Goal: Transaction & Acquisition: Obtain resource

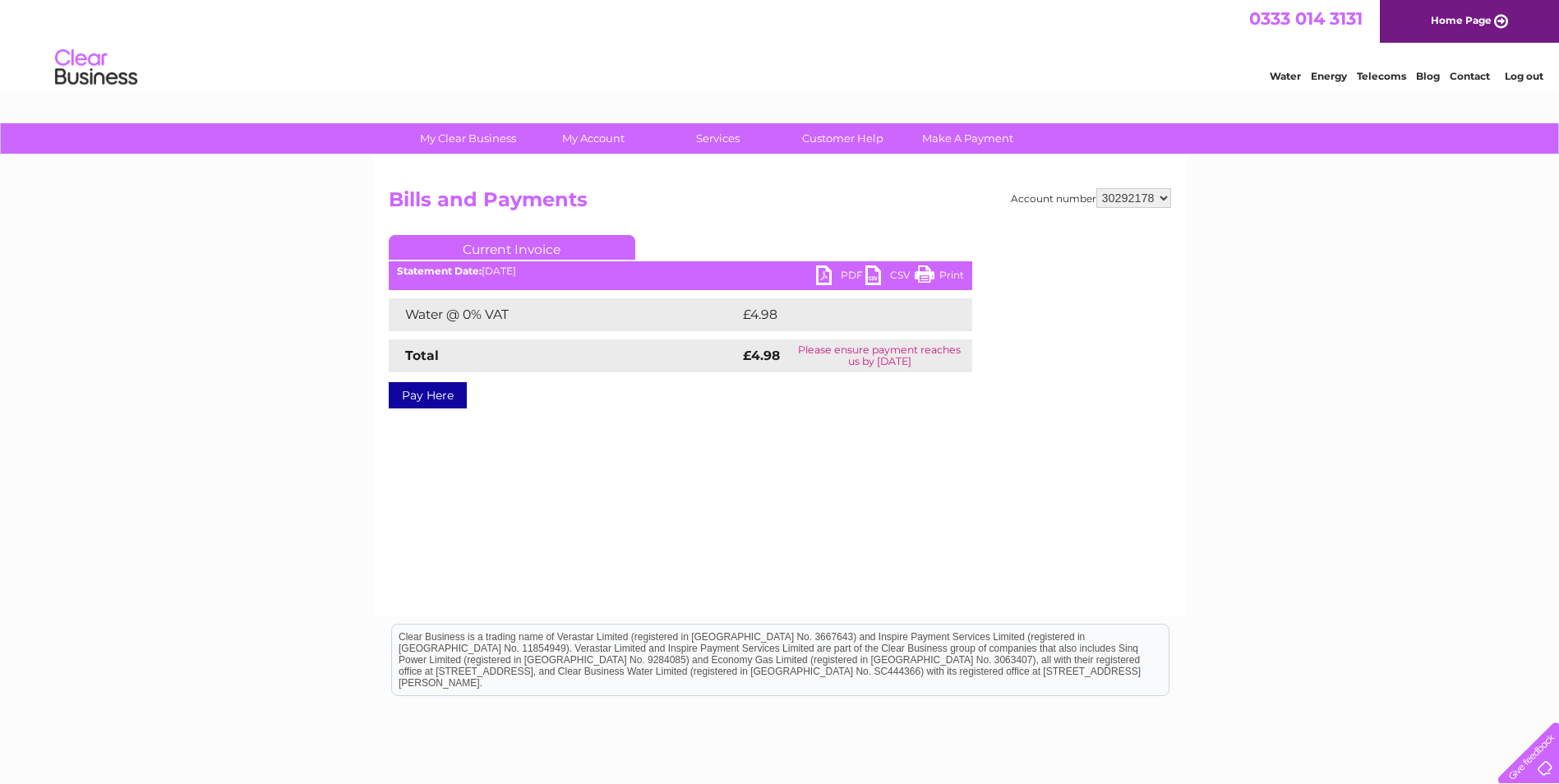
click at [1139, 202] on select "914559 924731 947211 982787 986341 986348 1091810 3024494 30277847 30291192 302…" at bounding box center [1133, 198] width 75 height 19
select select "914559"
click at [1096, 188] on select "914559 924731 947211 982787 986341 986348 1091810 3024494 30277847 30291192 302…" at bounding box center [1133, 198] width 75 height 19
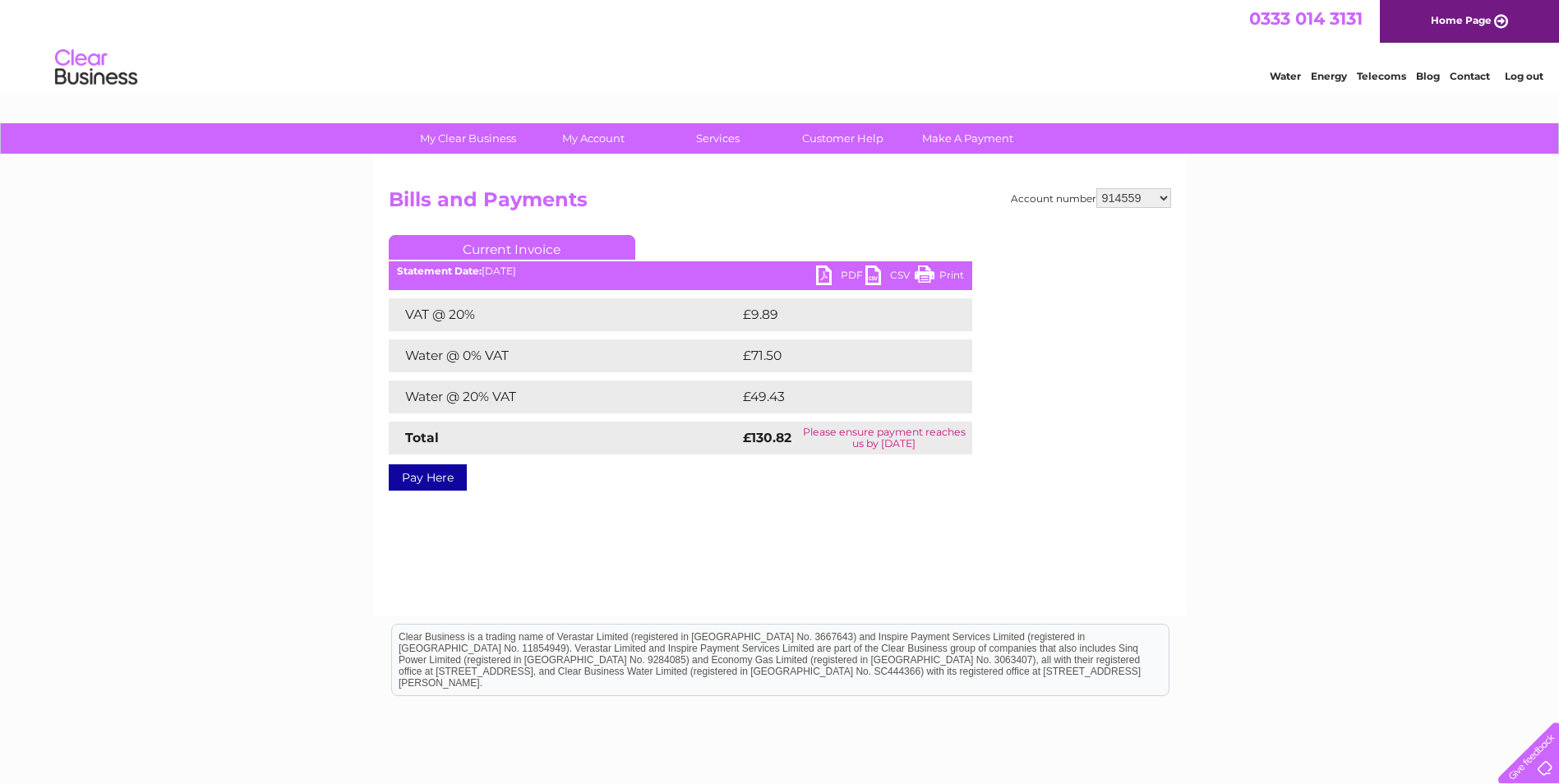
click at [824, 270] on link "PDF" at bounding box center [840, 277] width 49 height 24
click at [1137, 190] on select "914559 924731 947211 982787 986341 986348 1091810 3024494 30277847 30291192 302…" at bounding box center [1133, 198] width 75 height 19
select select "3024494"
click at [1096, 188] on select "914559 924731 947211 982787 986341 986348 1091810 3024494 30277847 30291192 302…" at bounding box center [1133, 198] width 75 height 19
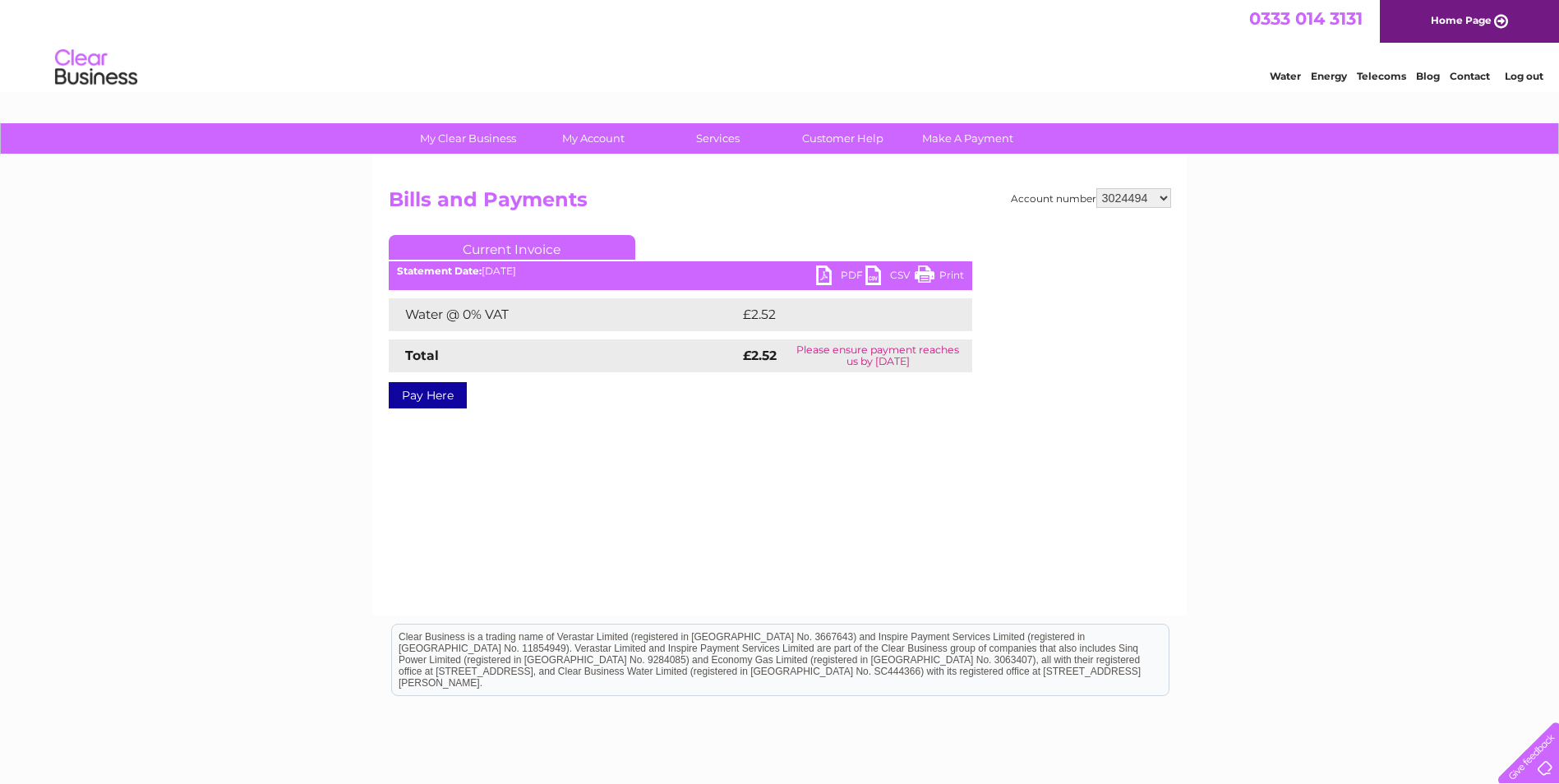
click at [817, 282] on link "PDF" at bounding box center [840, 277] width 49 height 24
